Goal: Task Accomplishment & Management: Manage account settings

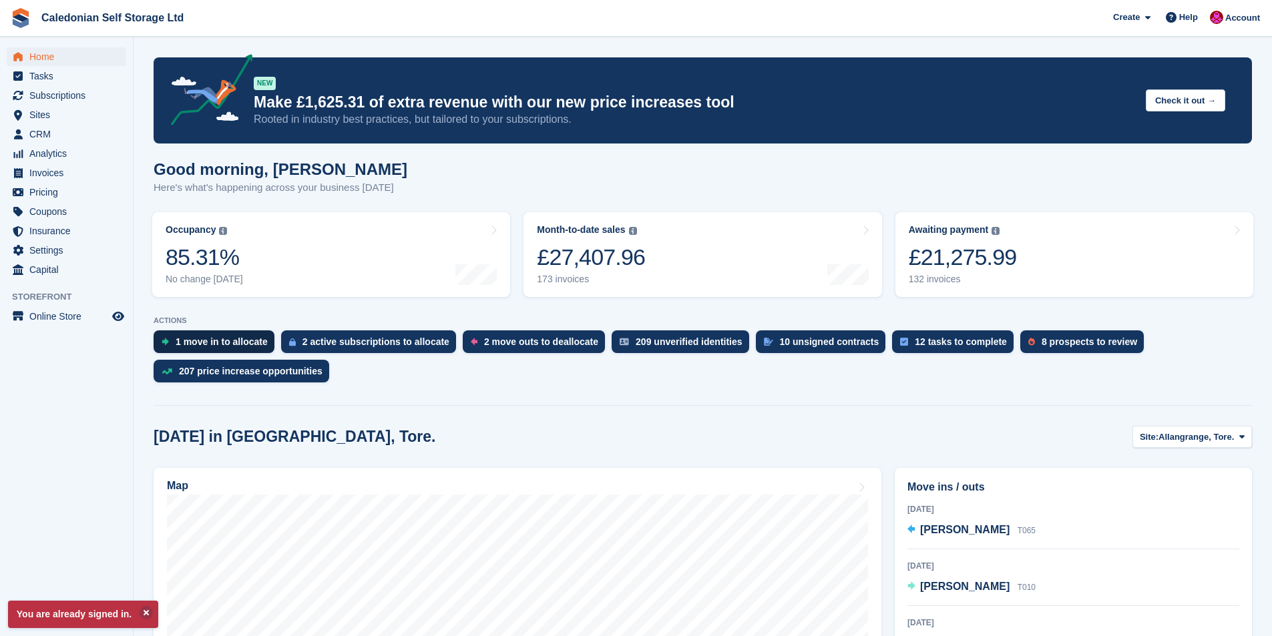
click at [230, 345] on div "1 move in to allocate" at bounding box center [222, 342] width 92 height 11
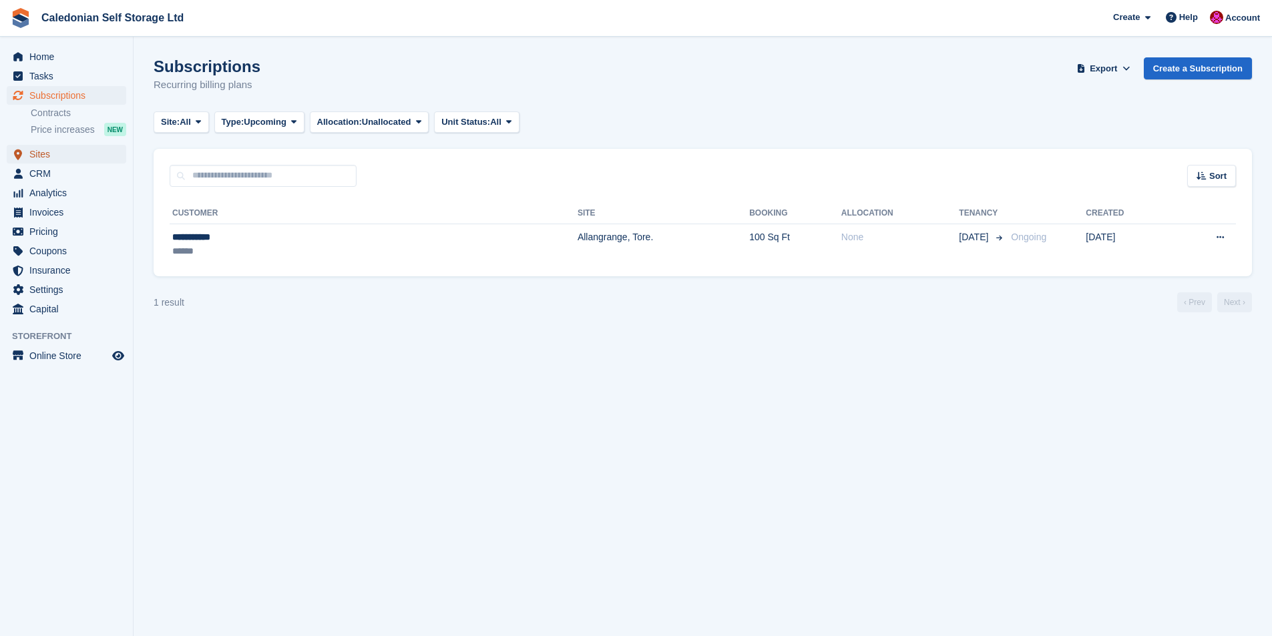
click at [35, 156] on span "Sites" at bounding box center [69, 154] width 80 height 19
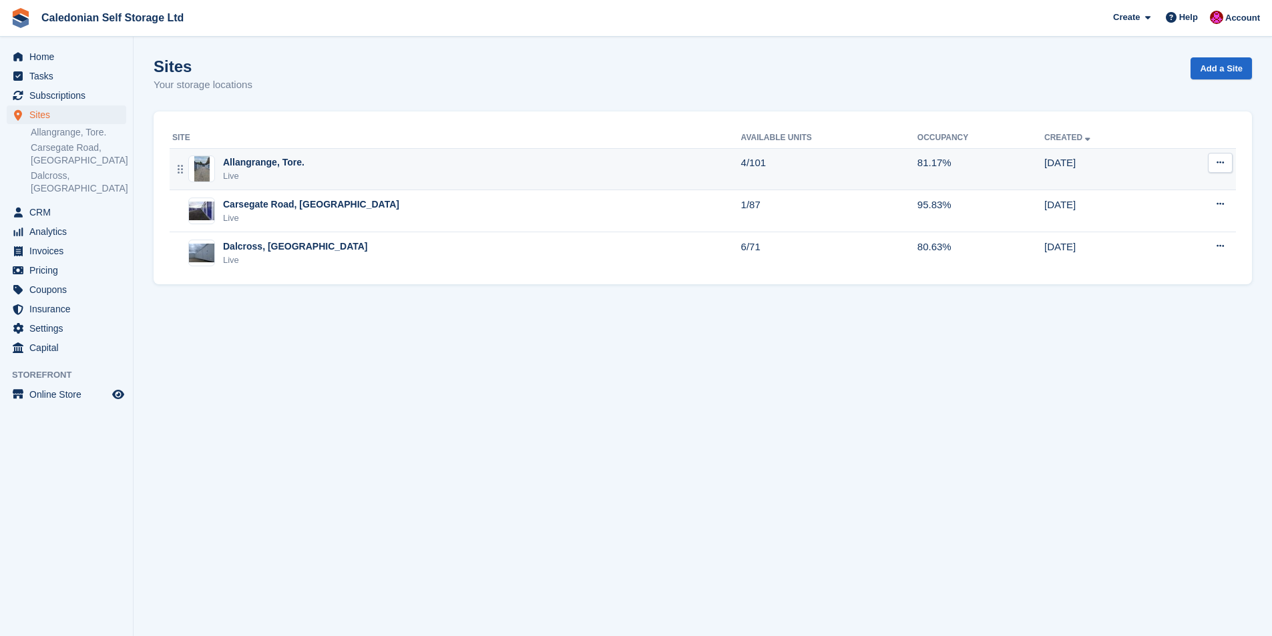
click at [242, 165] on div "Allangrange, Tore." at bounding box center [263, 163] width 81 height 14
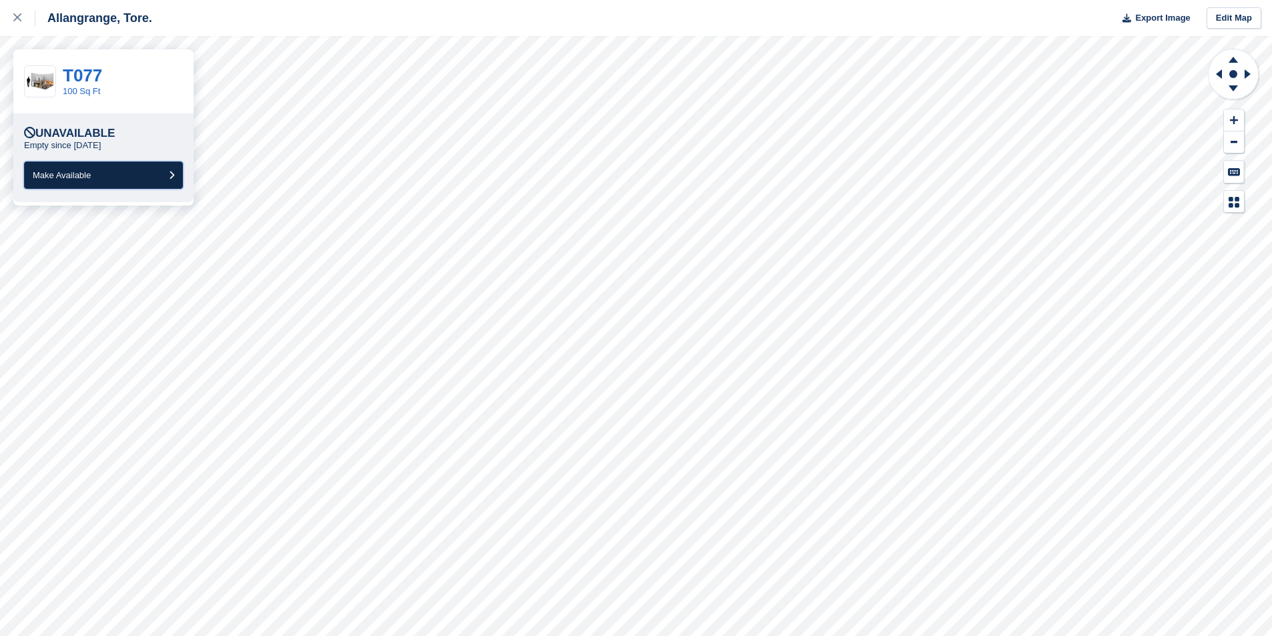
click at [164, 172] on button "Make Available" at bounding box center [103, 175] width 159 height 27
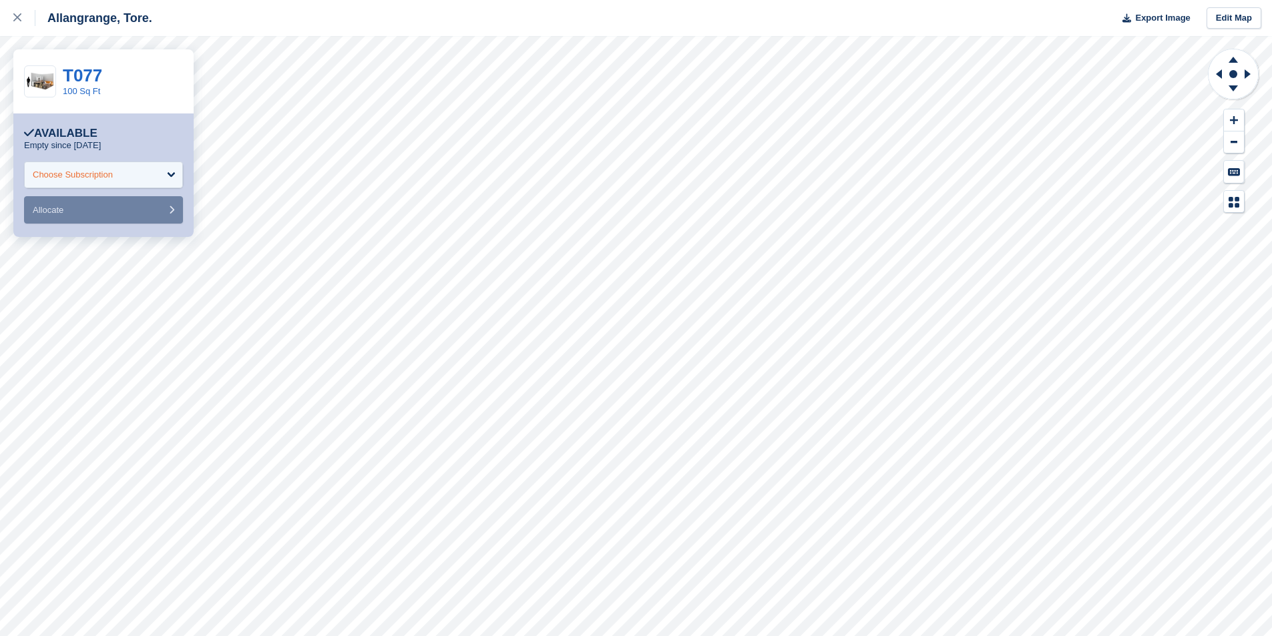
click at [166, 172] on div "Choose Subscription" at bounding box center [103, 175] width 159 height 27
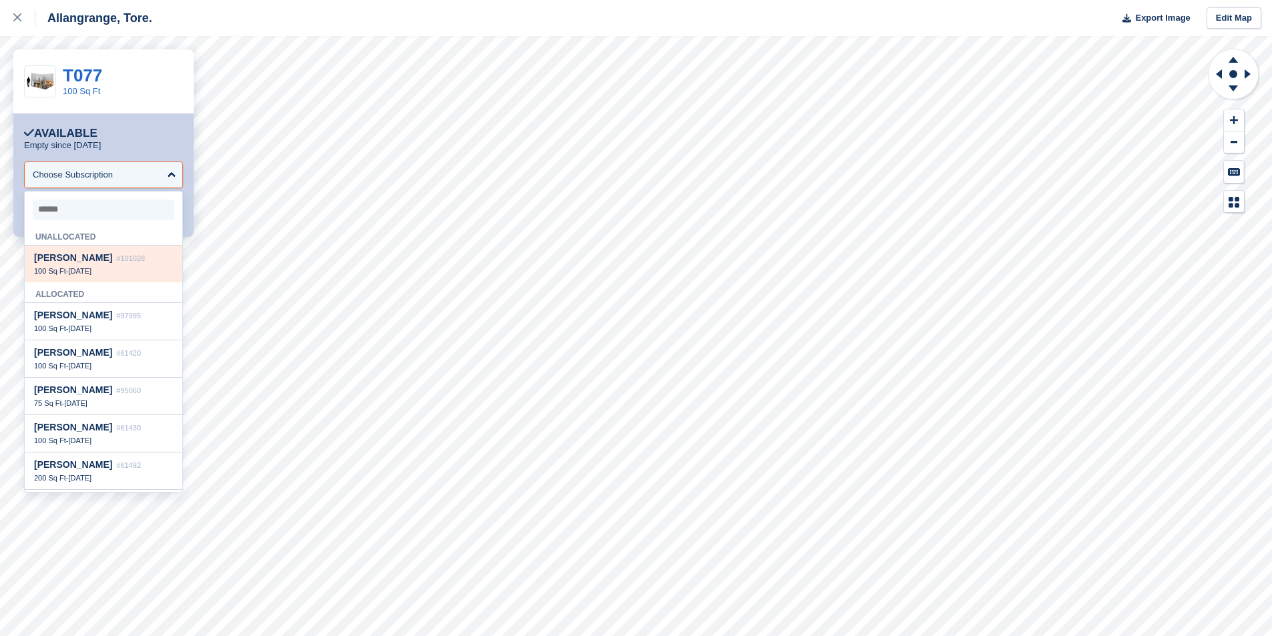
click at [116, 262] on span "#101028" at bounding box center [130, 258] width 29 height 8
select select "******"
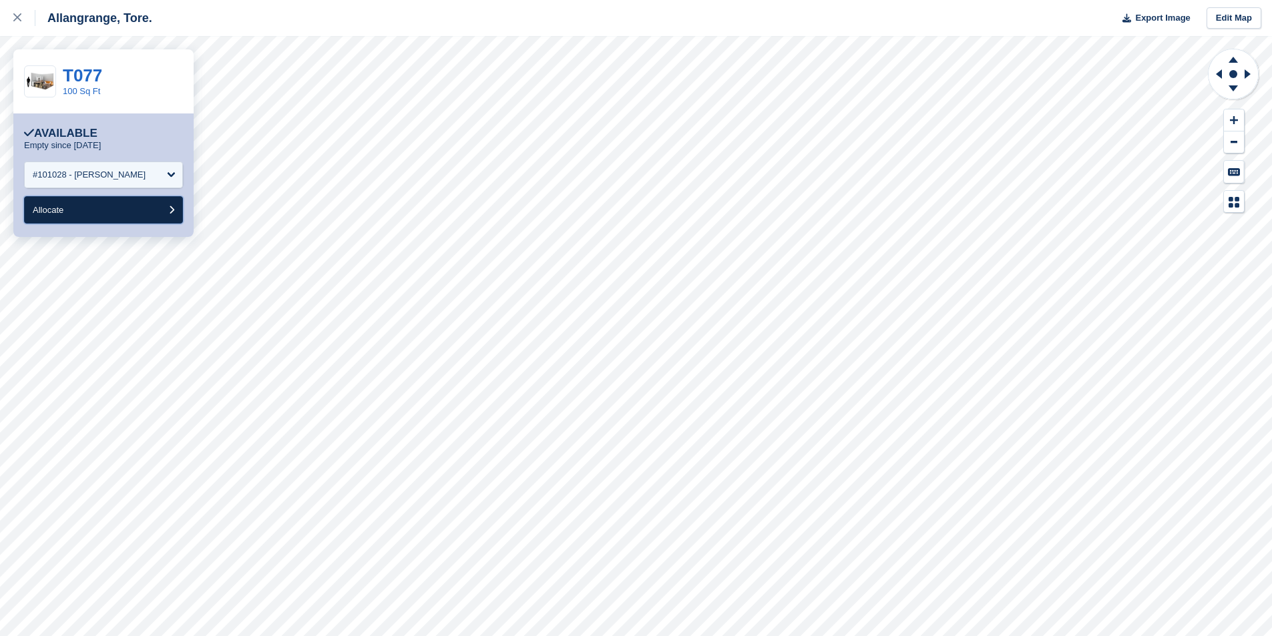
click at [129, 214] on button "Allocate" at bounding box center [103, 209] width 159 height 27
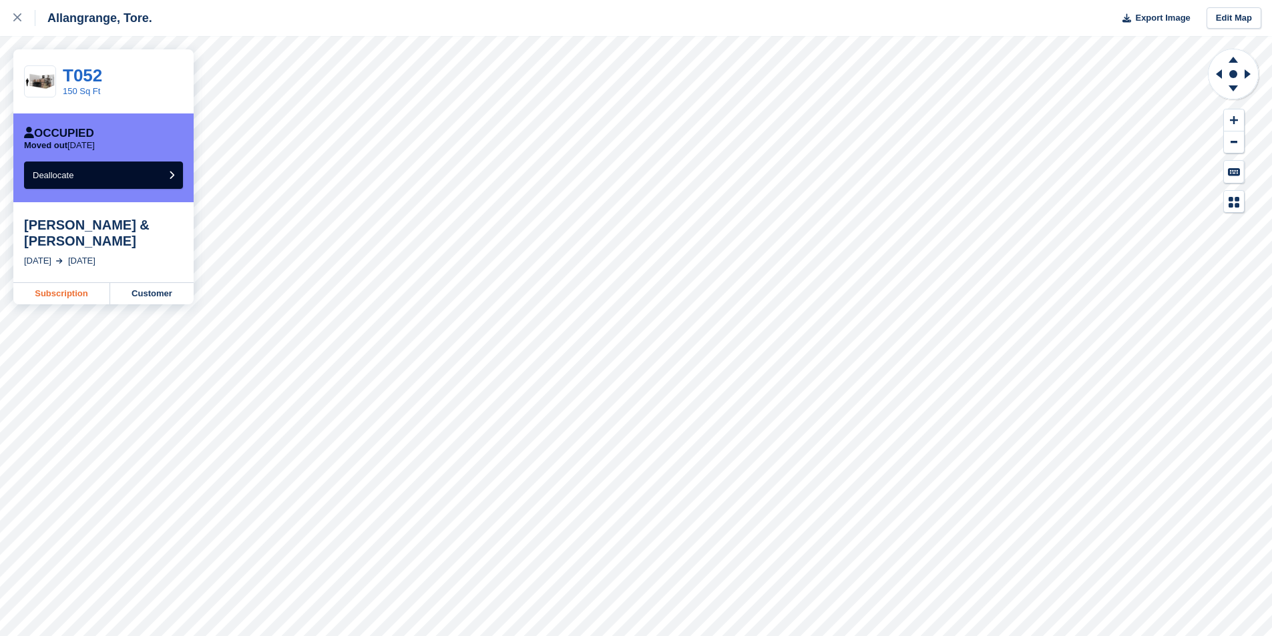
click at [60, 283] on link "Subscription" at bounding box center [61, 293] width 97 height 21
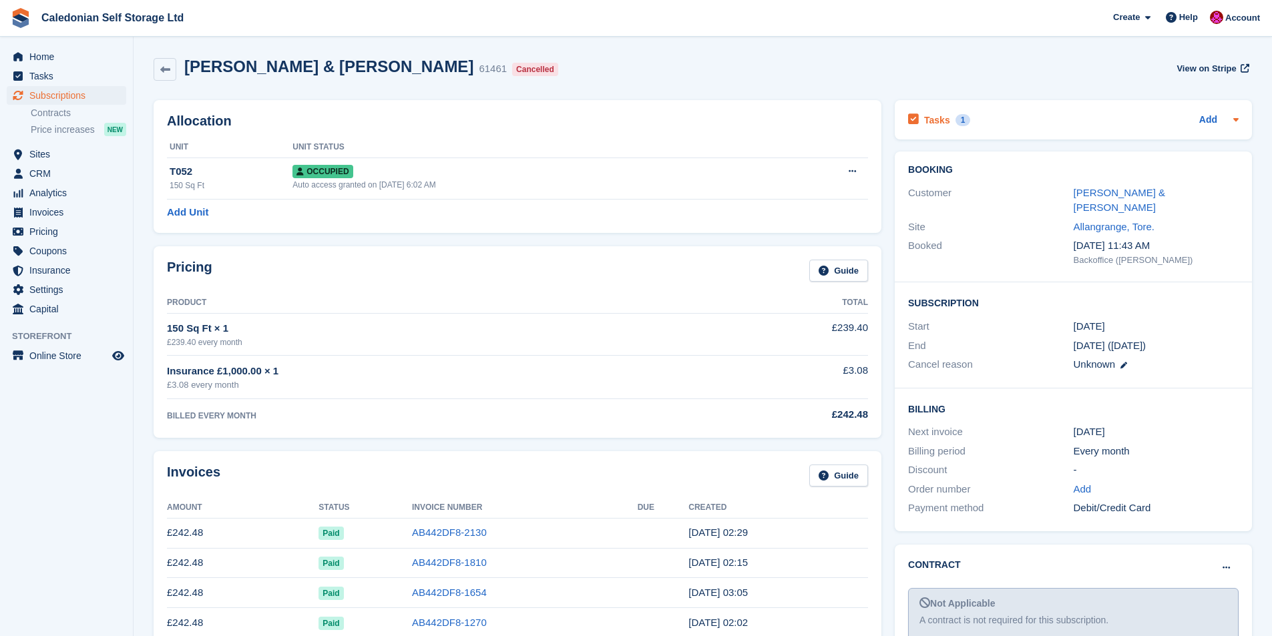
click at [1006, 114] on div "Tasks 1 Add" at bounding box center [1073, 120] width 331 height 18
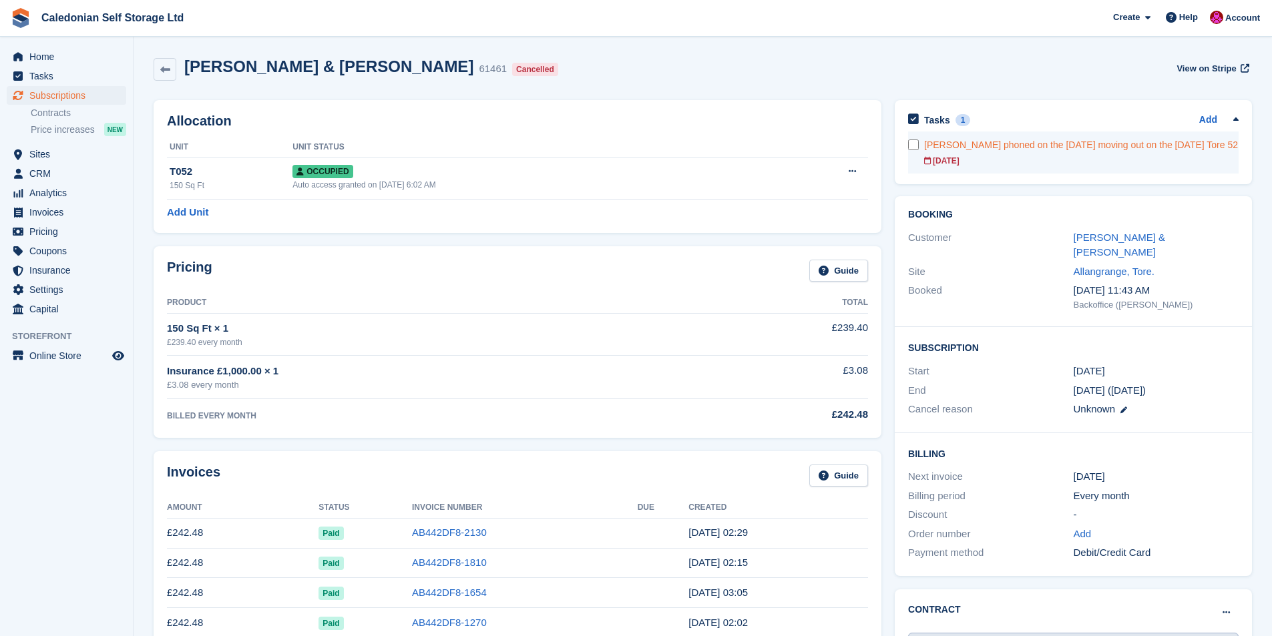
click at [968, 156] on div "11 Aug" at bounding box center [1081, 161] width 314 height 12
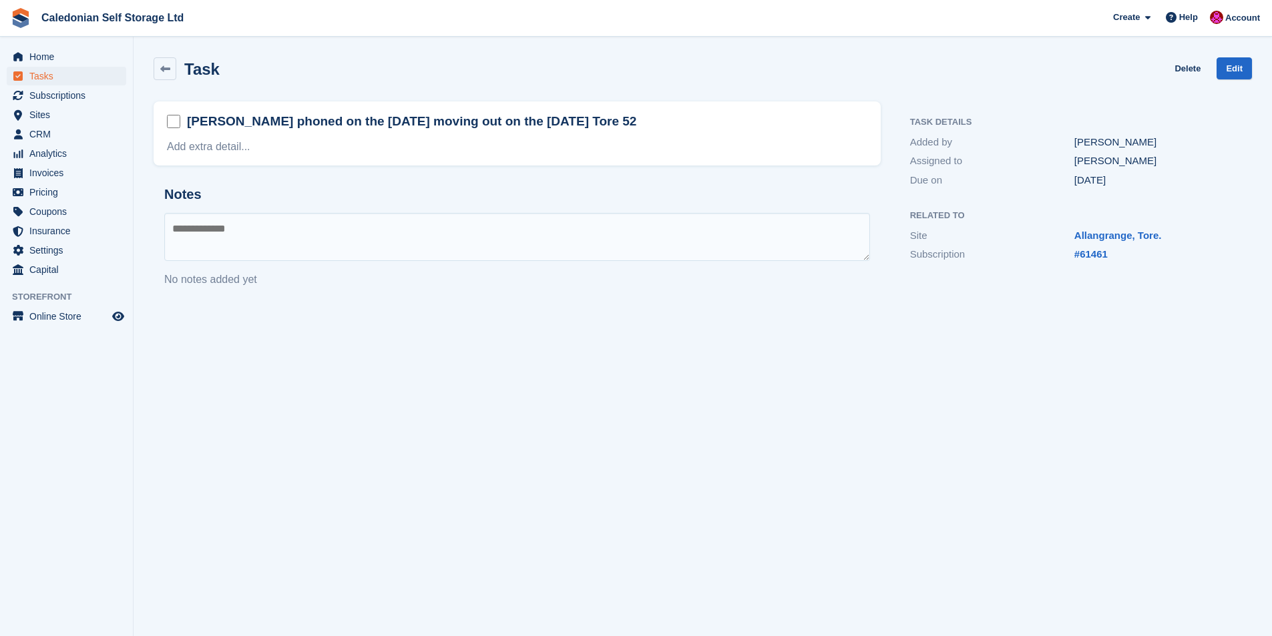
click at [644, 121] on div "David Coole phoned on the 8th July moving out on the 11 August Tore 52" at bounding box center [517, 122] width 700 height 21
click at [620, 126] on div "David Coole phoned on the 8th July moving out on the 11 August Tore 52" at bounding box center [517, 122] width 700 height 21
click at [601, 122] on h2 "David Coole phoned on the 8th July moving out on the 11 August Tore 52" at bounding box center [411, 121] width 449 height 17
click at [615, 122] on div "David Coole phoned on the 8th July moving out on the 11 August Tore 52" at bounding box center [517, 122] width 700 height 21
click at [228, 148] on link "Add extra detail..." at bounding box center [208, 146] width 83 height 11
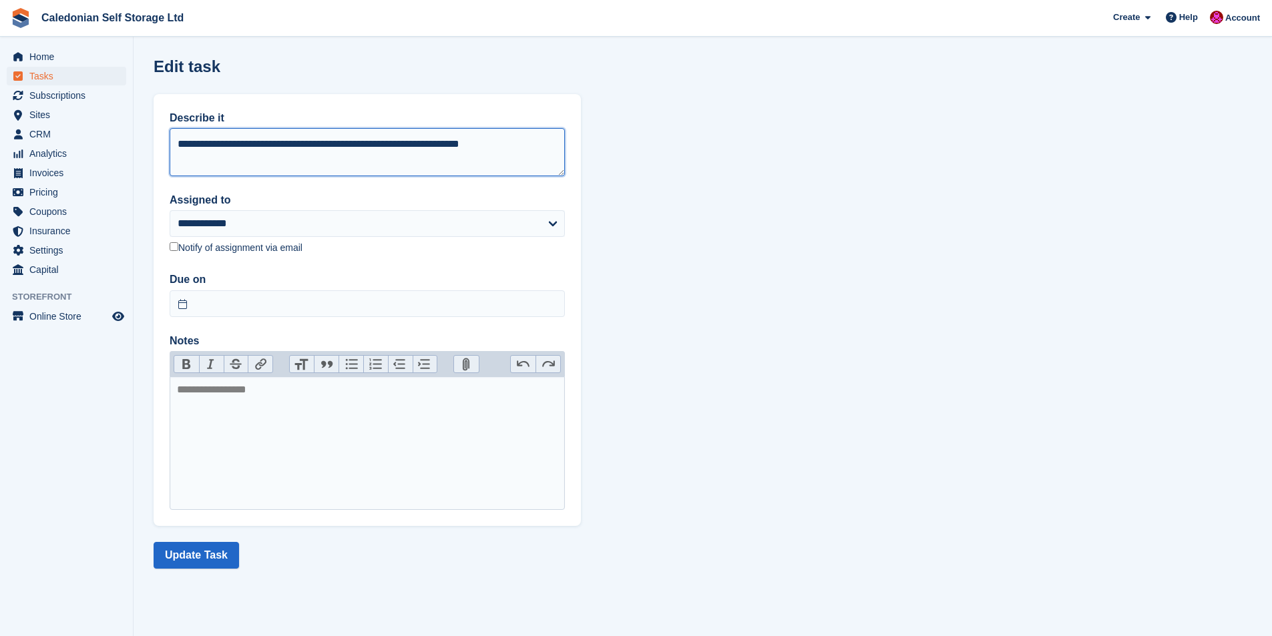
click at [198, 157] on textarea "**********" at bounding box center [367, 152] width 395 height 48
click at [542, 145] on textarea "**********" at bounding box center [367, 152] width 395 height 48
type textarea "**********"
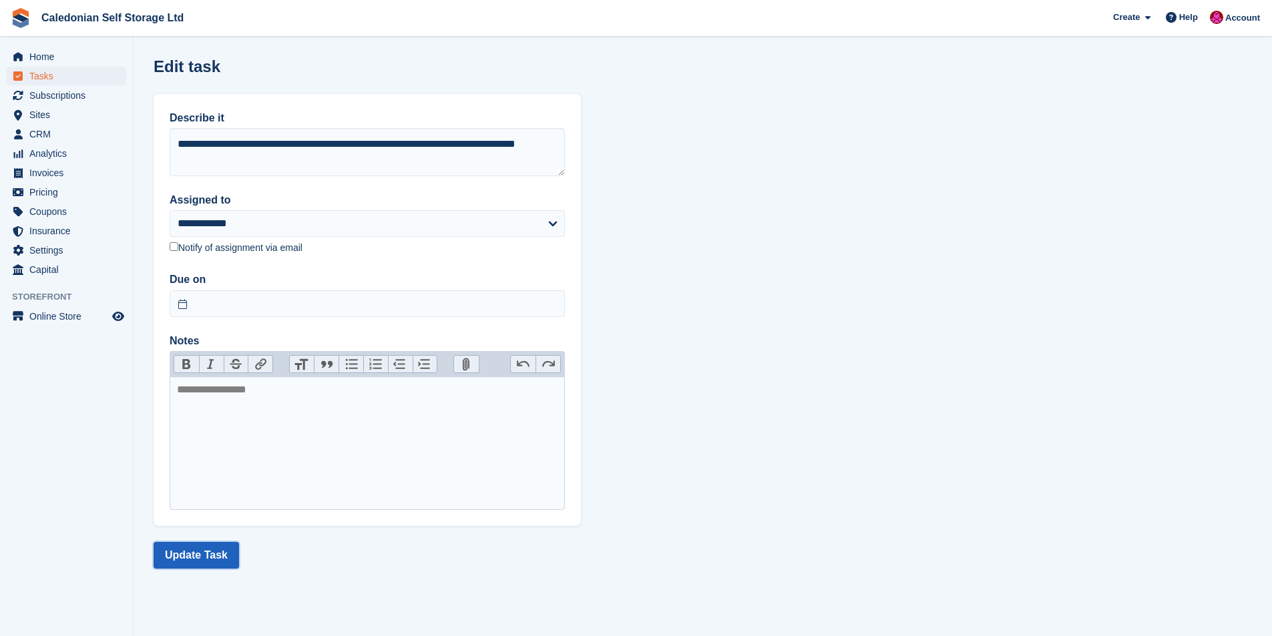
click at [197, 560] on button "Update Task" at bounding box center [196, 555] width 85 height 27
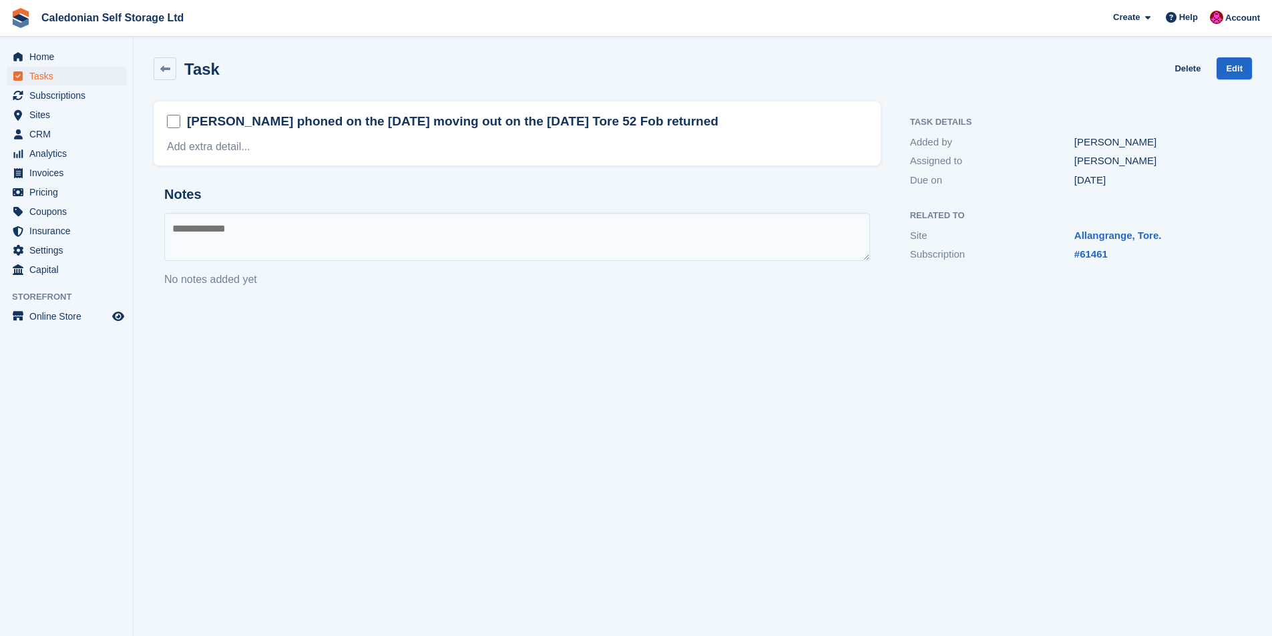
click at [204, 556] on section "Task was successfully updated. Task Delete Edit David Coole phoned on the 8th J…" at bounding box center [703, 318] width 1138 height 636
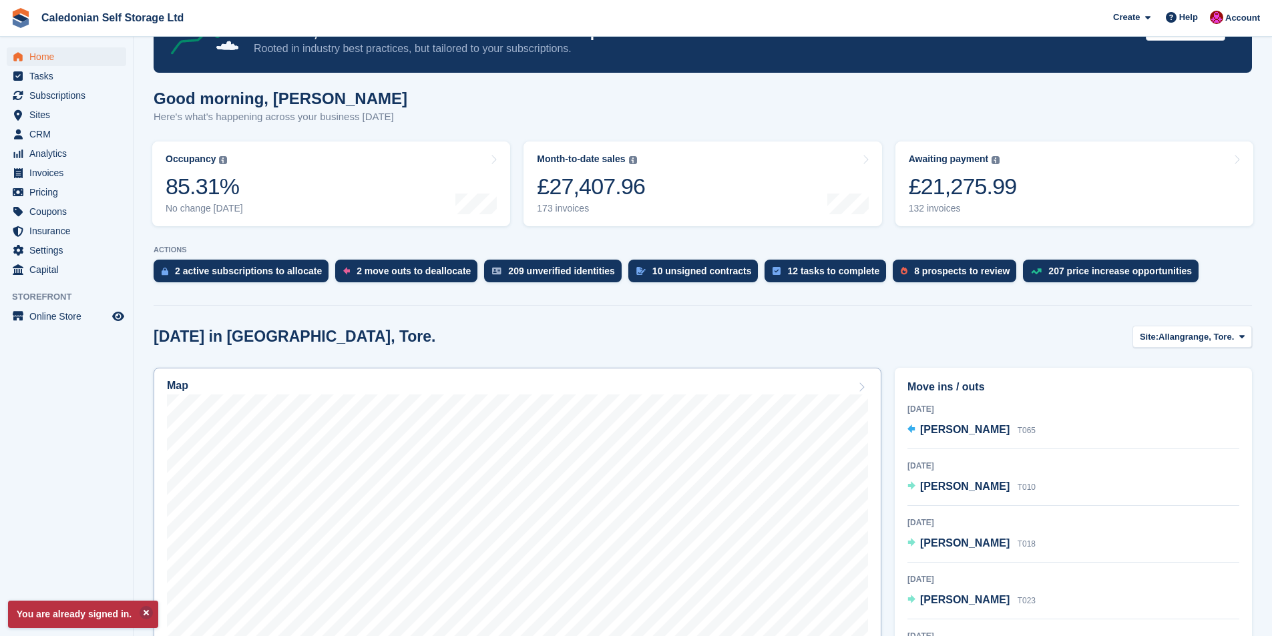
scroll to position [134, 0]
